Goal: Task Accomplishment & Management: Manage account settings

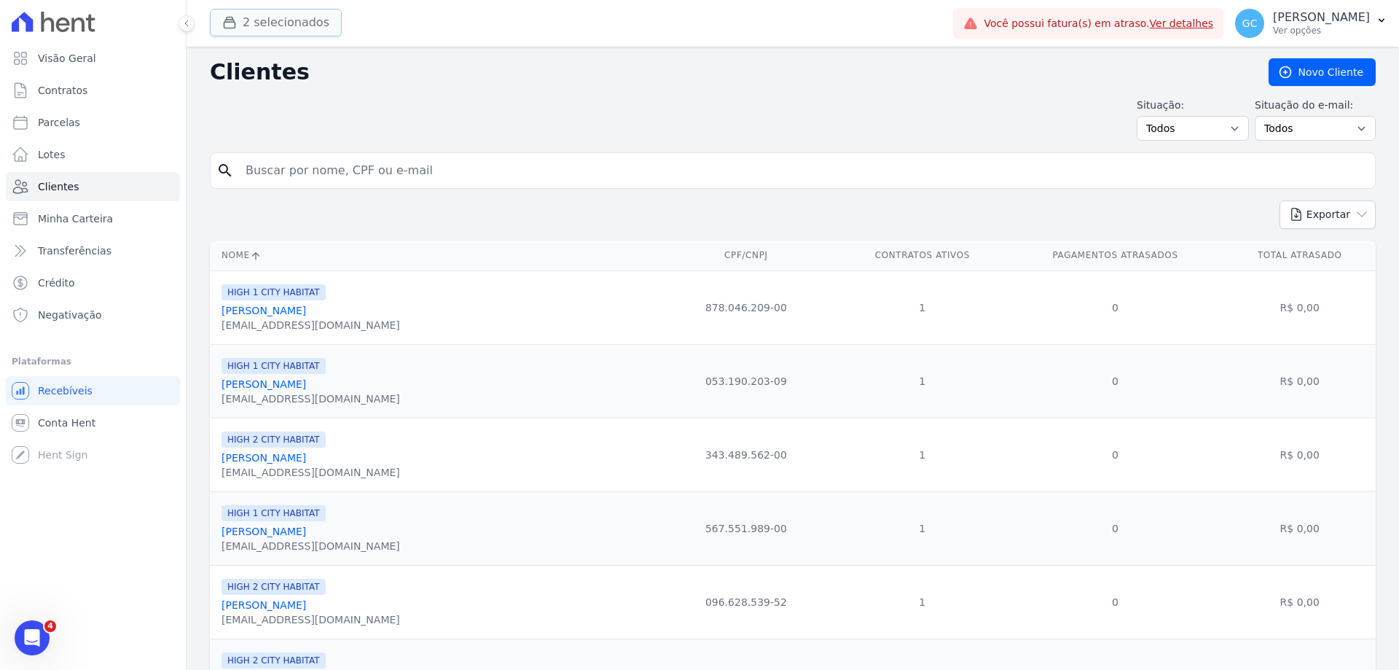
click at [278, 20] on button "2 selecionados" at bounding box center [276, 23] width 132 height 28
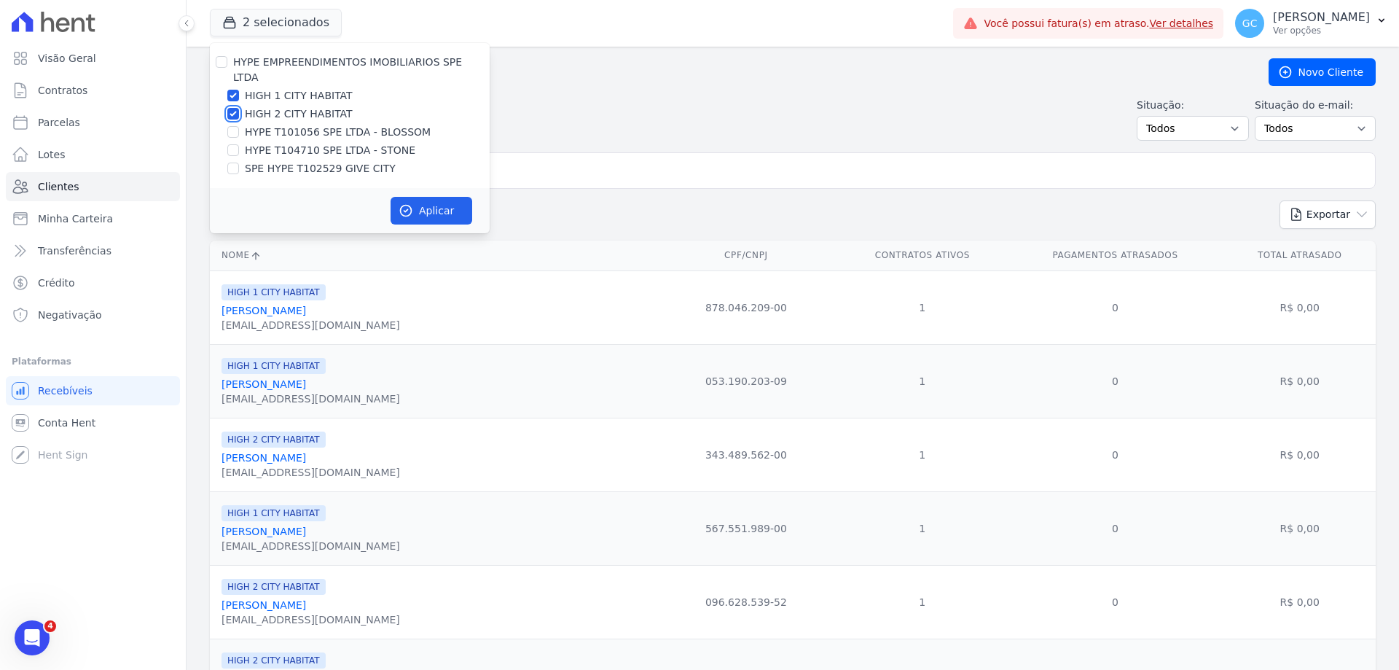
click at [234, 108] on input "HIGH 2 CITY HABITAT" at bounding box center [233, 114] width 12 height 12
checkbox input "false"
click at [228, 90] on input "HIGH 1 CITY HABITAT" at bounding box center [233, 96] width 12 height 12
checkbox input "false"
click at [232, 144] on input "HYPE T104710 SPE LTDA - STONE" at bounding box center [233, 150] width 12 height 12
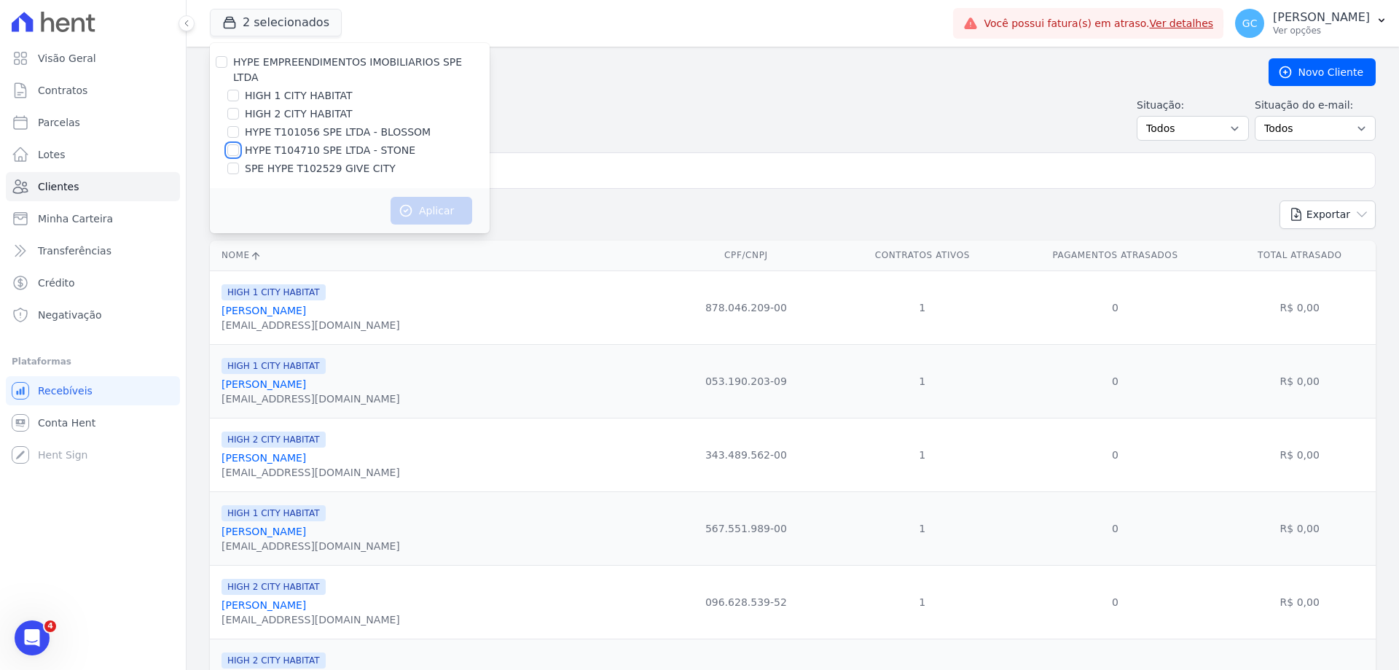
checkbox input "true"
click at [416, 197] on button "Aplicar" at bounding box center [432, 211] width 82 height 28
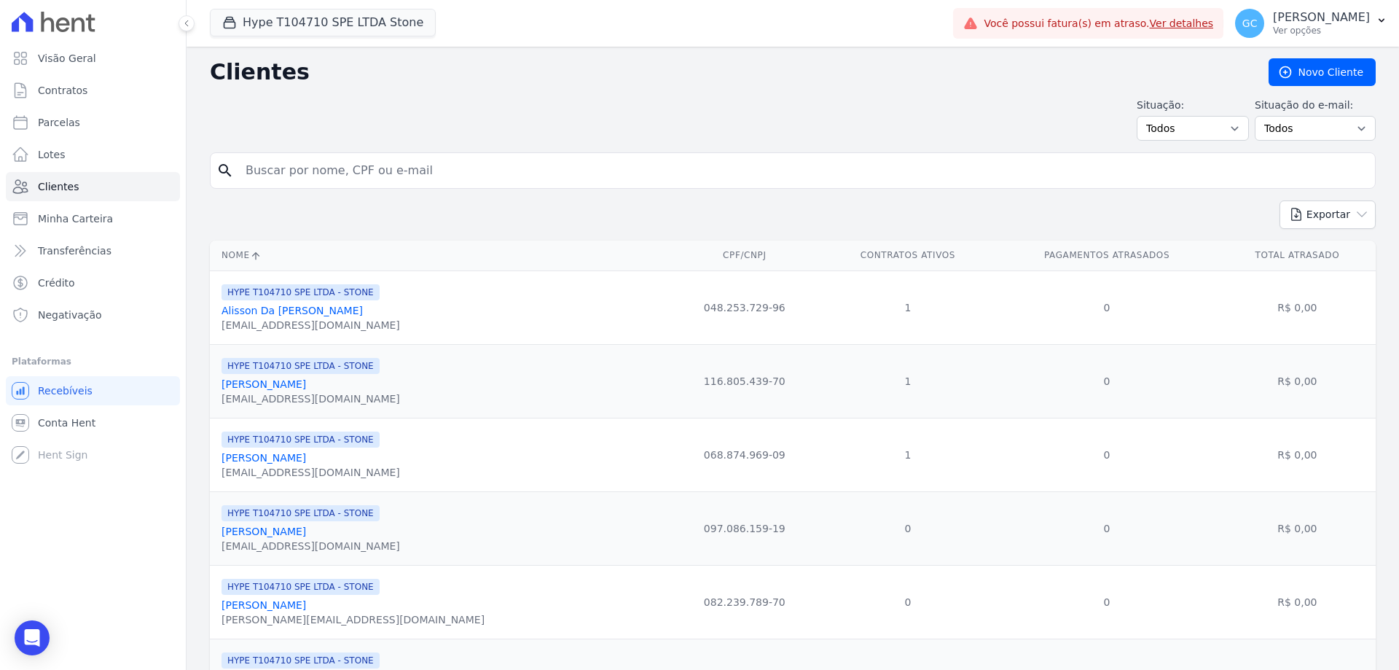
click at [326, 170] on input "search" at bounding box center [803, 170] width 1133 height 29
paste input "[PERSON_NAME]"
type input "[PERSON_NAME]"
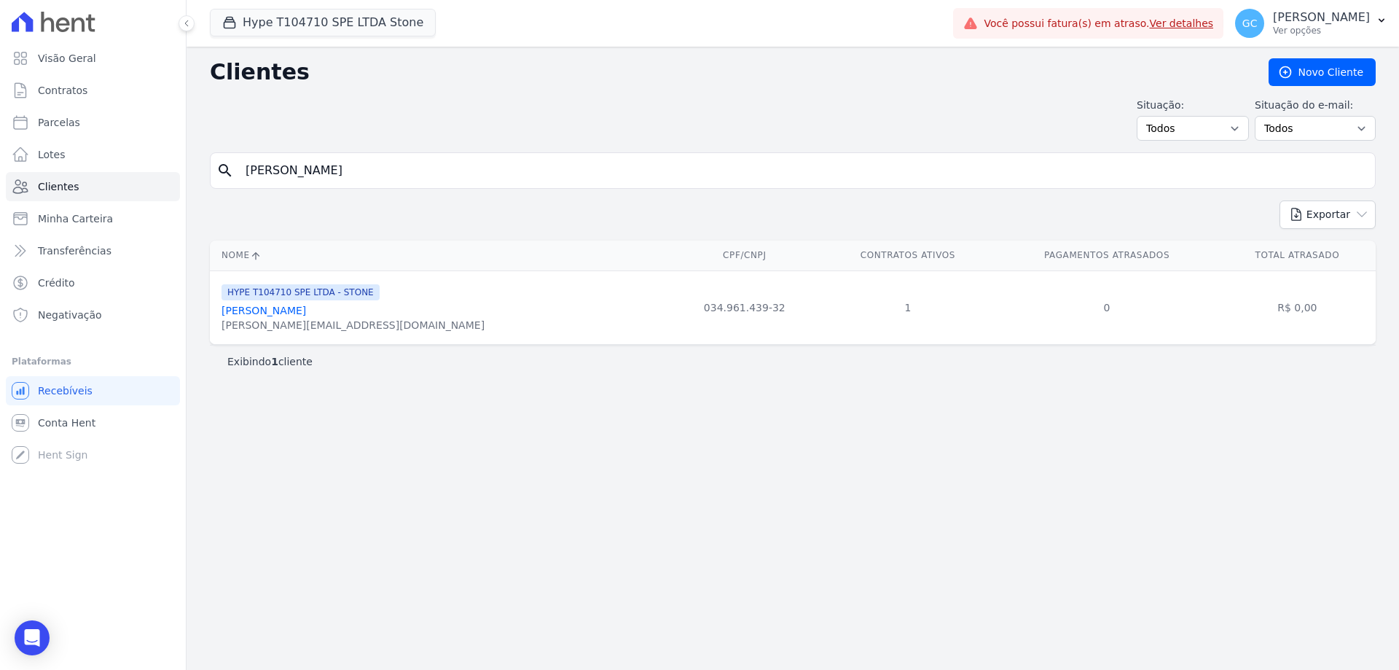
click at [305, 310] on link "[PERSON_NAME]" at bounding box center [264, 311] width 85 height 12
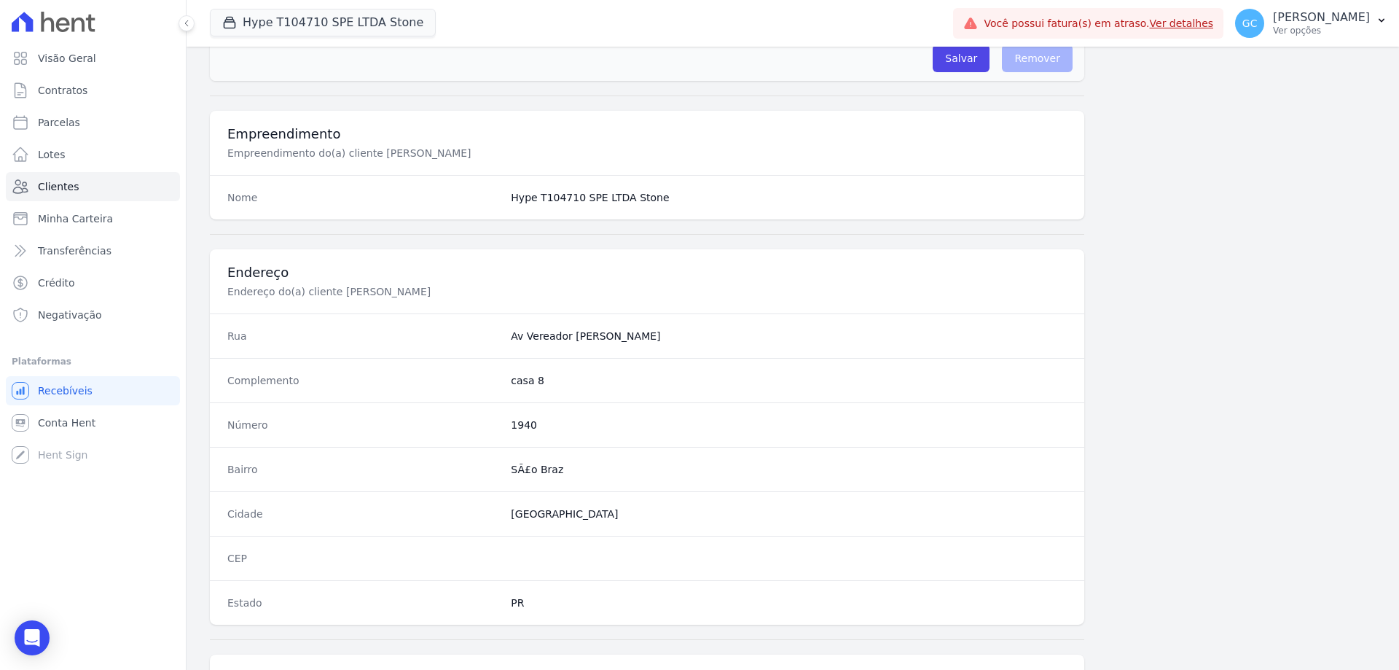
scroll to position [694, 0]
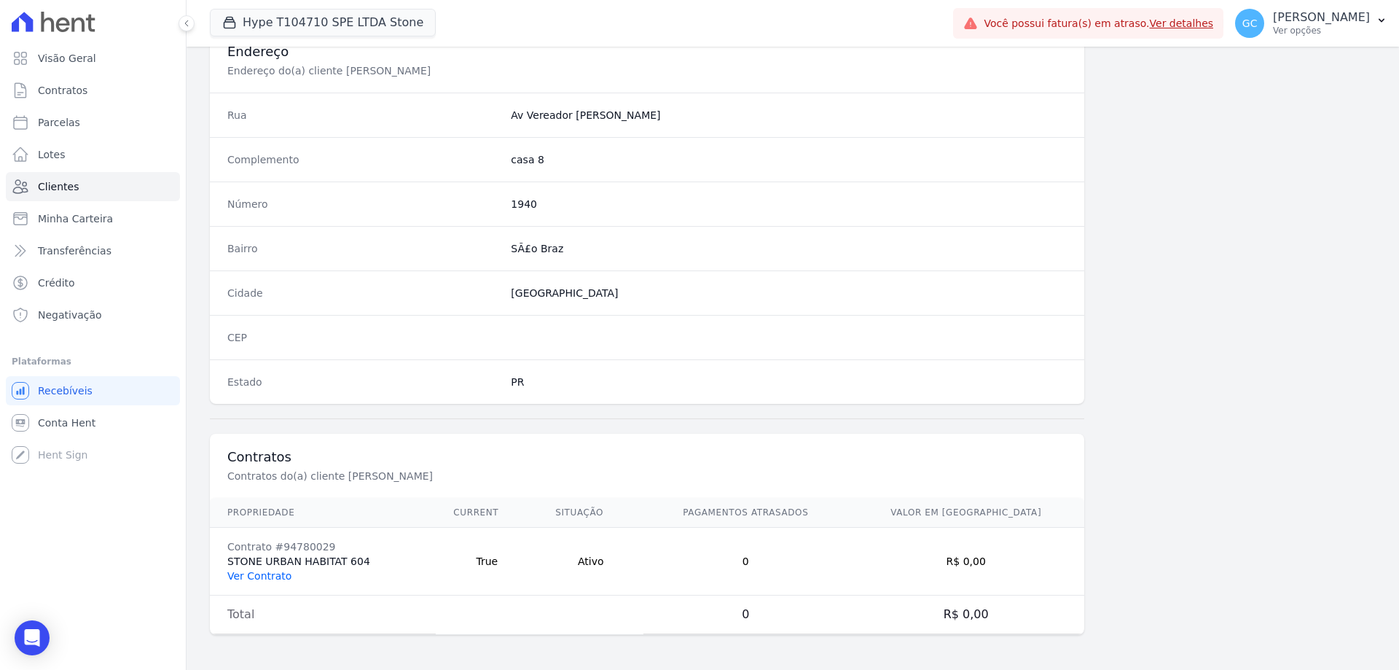
click at [256, 579] on link "Ver Contrato" at bounding box center [259, 576] width 64 height 12
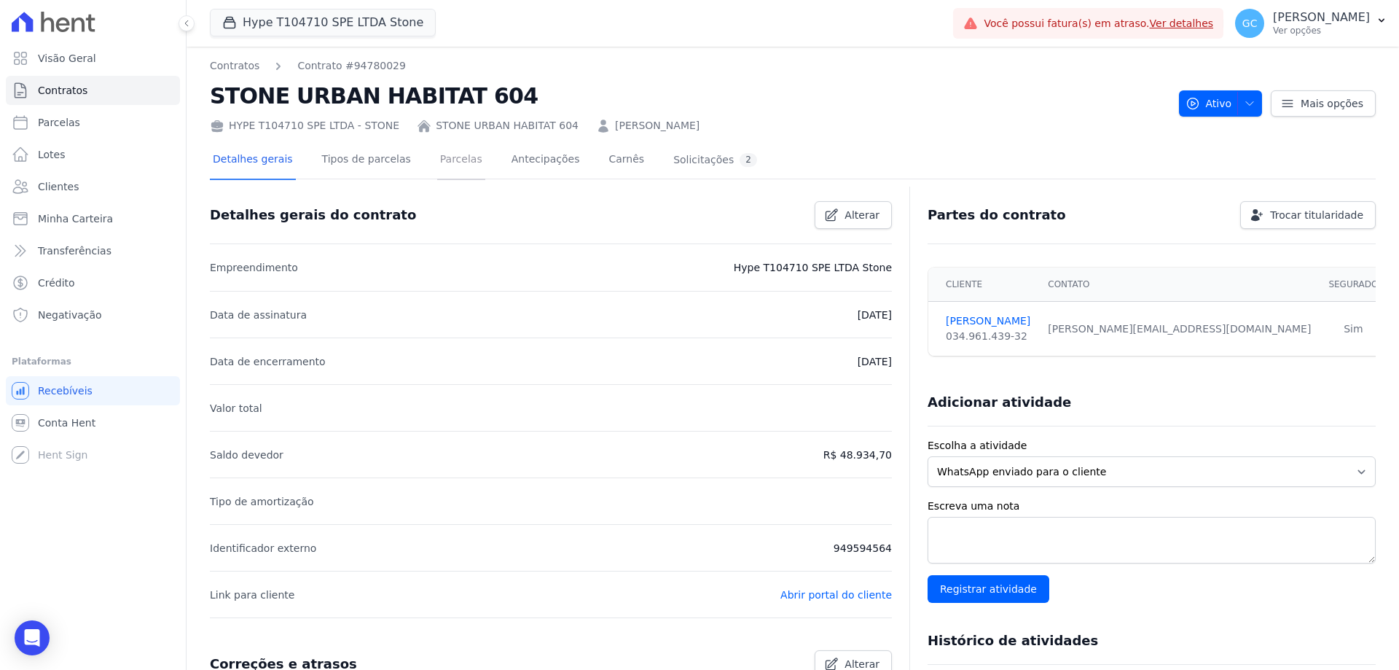
click at [441, 155] on link "Parcelas" at bounding box center [461, 160] width 48 height 39
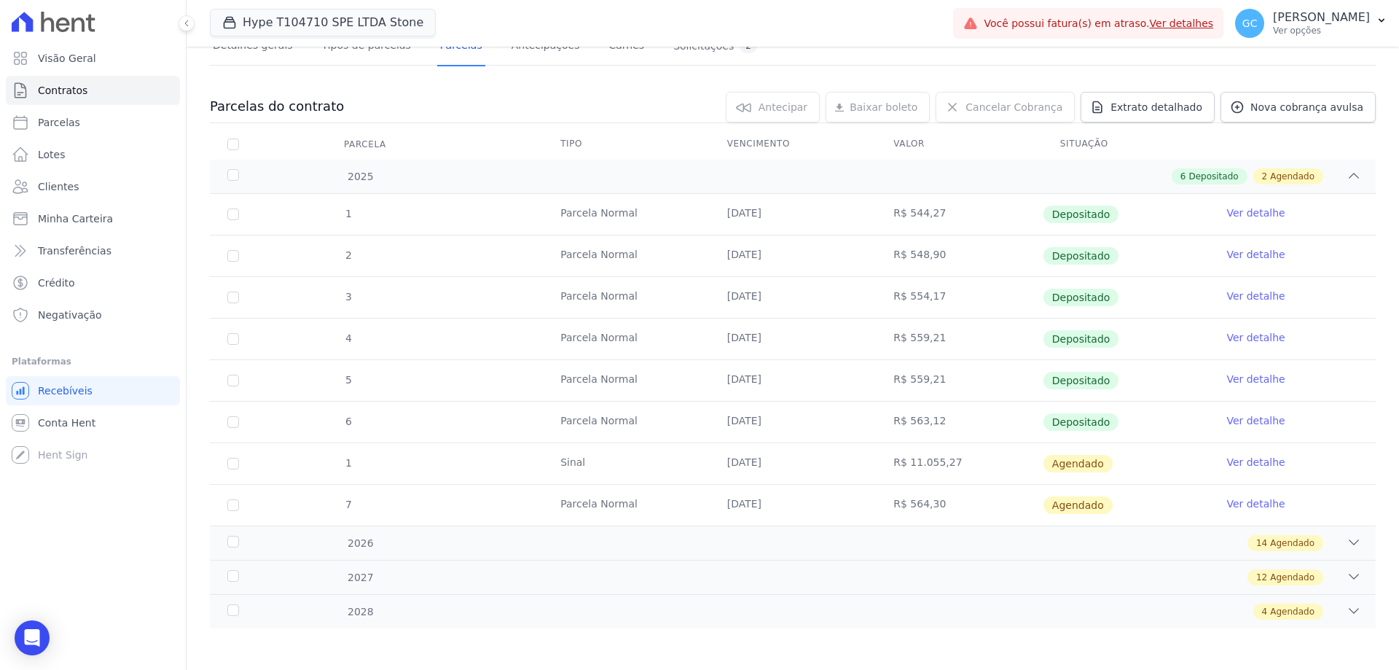
scroll to position [116, 0]
click at [232, 504] on input "checkbox" at bounding box center [233, 503] width 12 height 12
checkbox input "true"
